Goal: Task Accomplishment & Management: Manage account settings

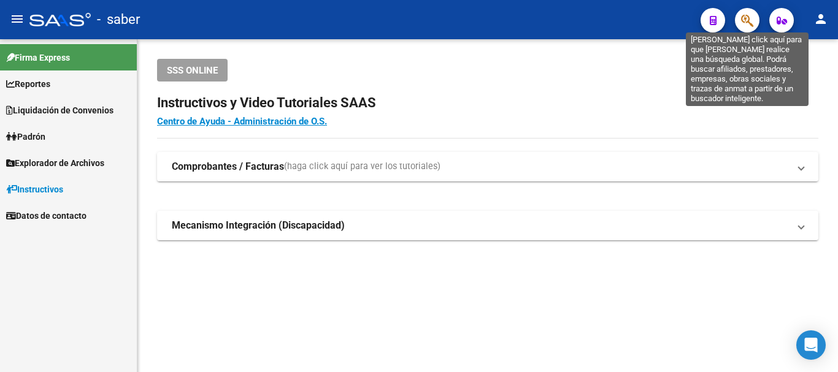
click at [746, 13] on span "button" at bounding box center [747, 20] width 12 height 25
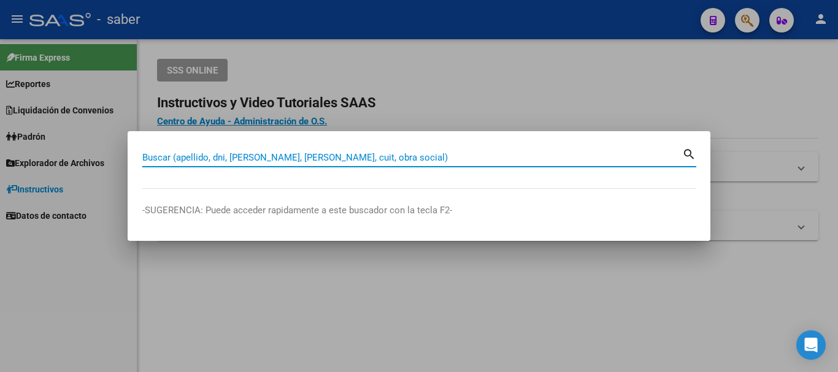
paste input "27-56640687-5"
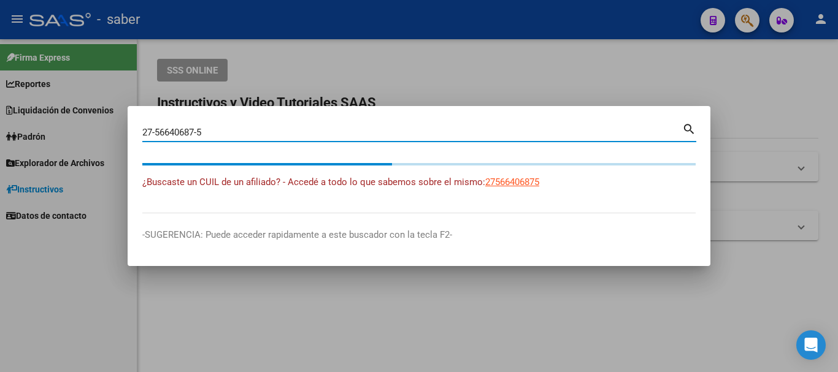
type input "27566406875"
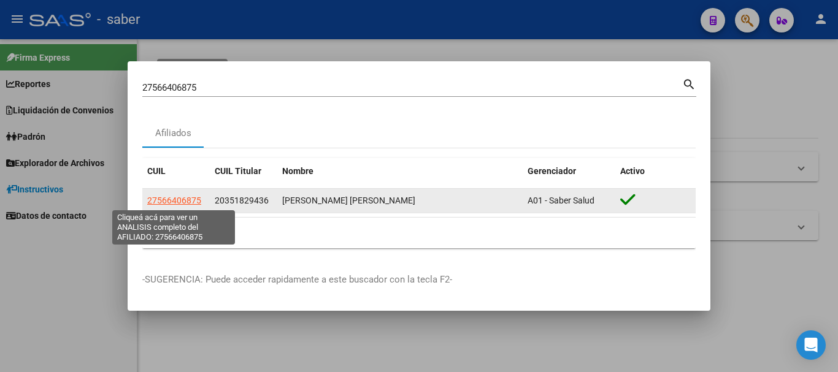
click at [189, 202] on span "27566406875" at bounding box center [174, 201] width 54 height 10
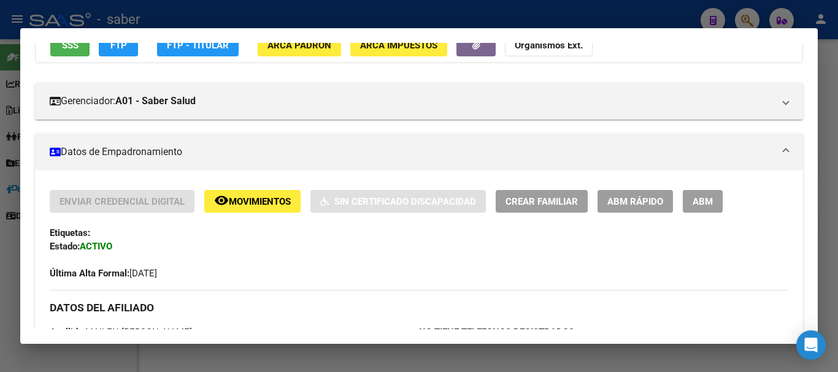
scroll to position [94, 0]
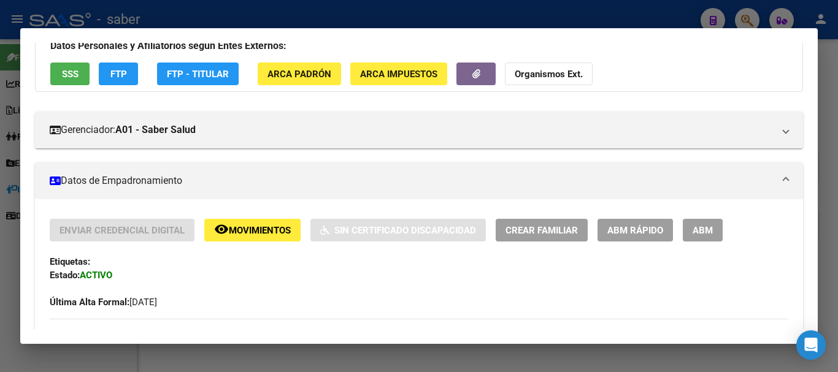
click at [698, 232] on span "ABM" at bounding box center [702, 230] width 20 height 11
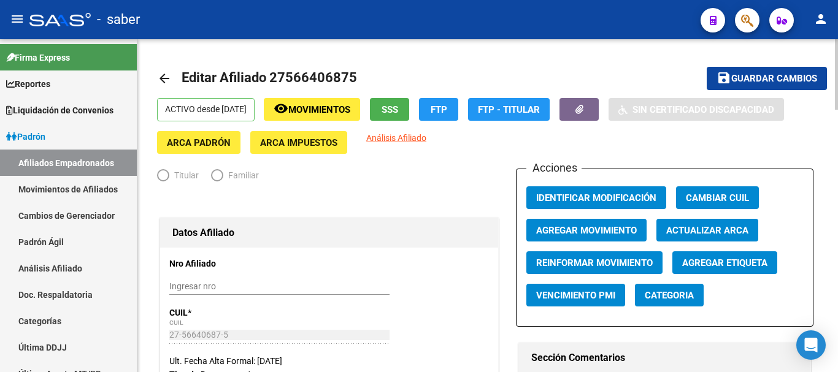
radio input "true"
type input "27-17420549-9"
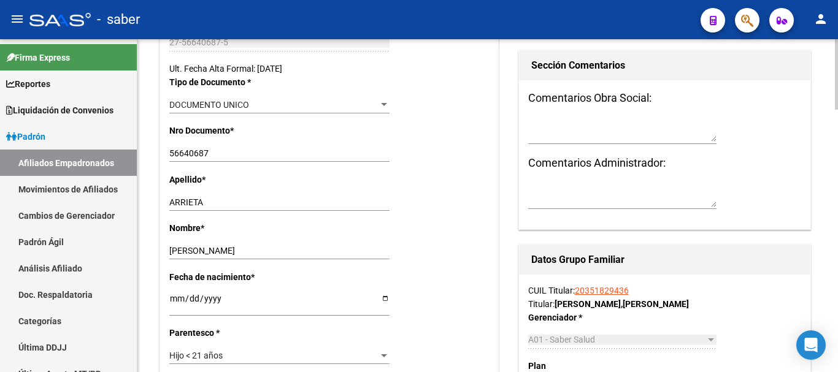
scroll to position [307, 0]
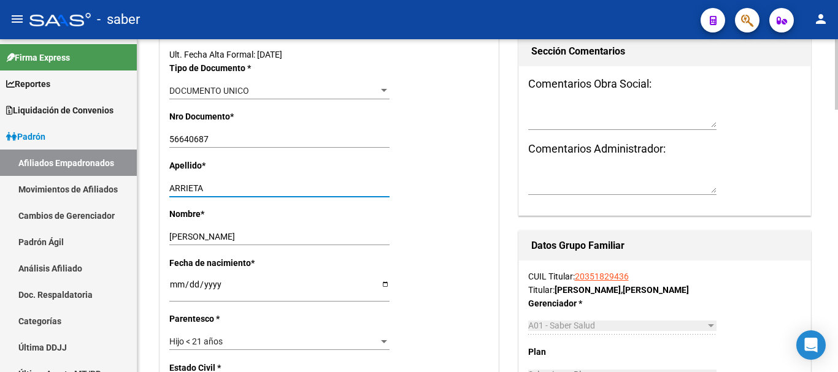
click at [215, 185] on input "ARRIETA" at bounding box center [279, 188] width 220 height 10
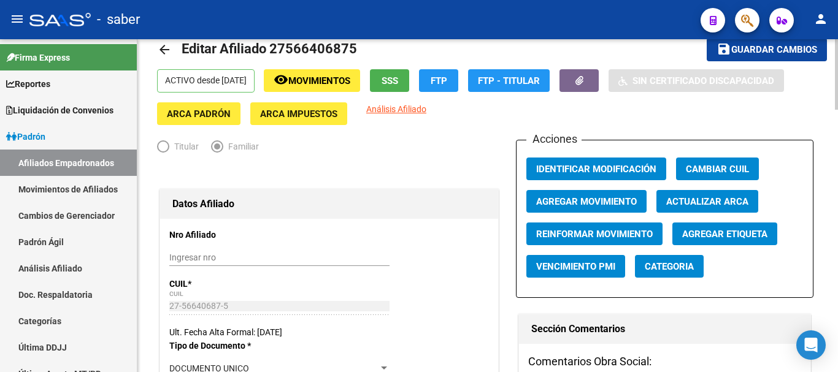
scroll to position [0, 0]
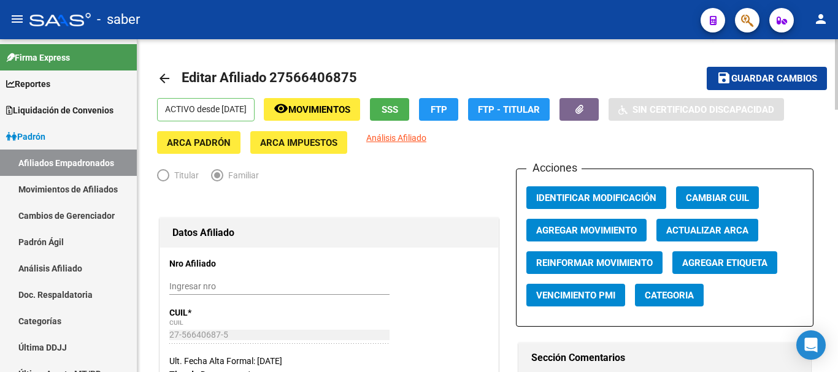
type input "[PERSON_NAME]"
click at [781, 78] on span "Guardar cambios" at bounding box center [774, 79] width 86 height 11
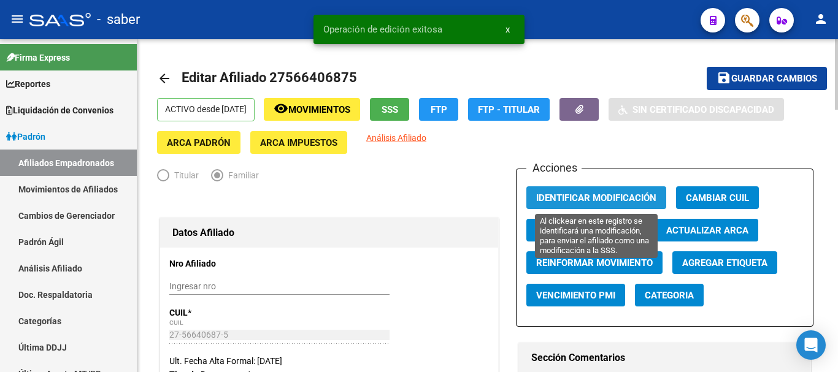
click at [555, 199] on span "Identificar Modificación" at bounding box center [596, 198] width 120 height 11
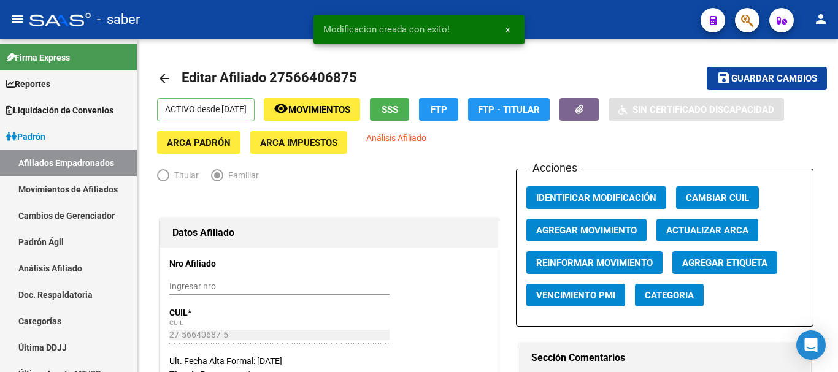
click at [72, 21] on div at bounding box center [59, 19] width 61 height 13
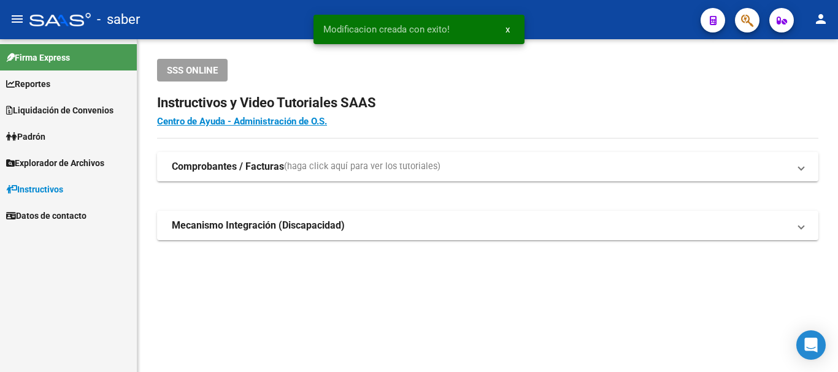
click at [65, 21] on div at bounding box center [59, 19] width 61 height 13
